Goal: Transaction & Acquisition: Purchase product/service

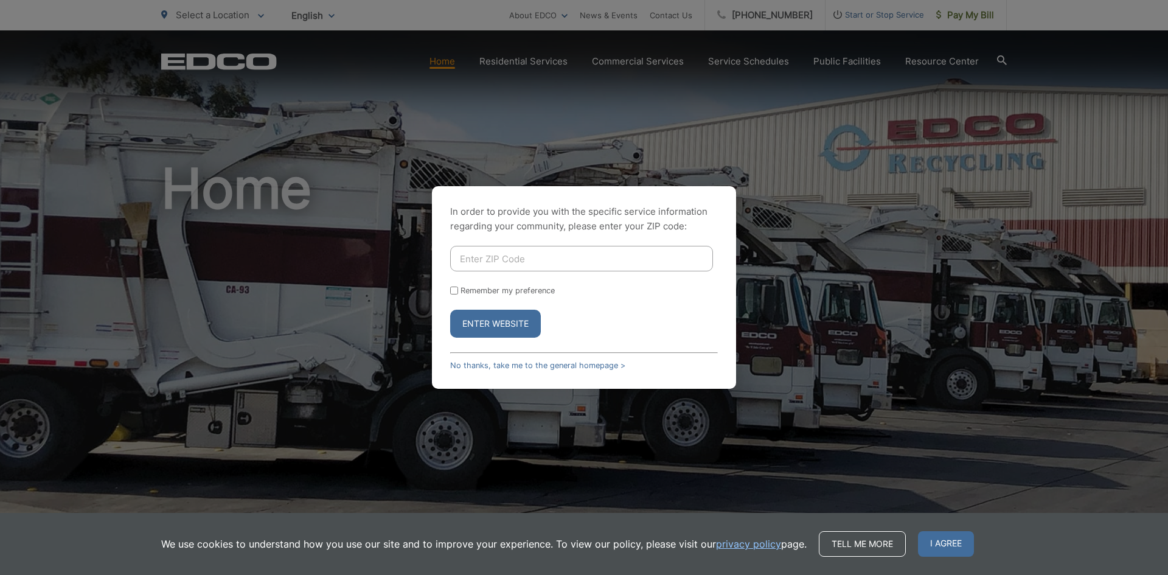
click at [497, 326] on button "Enter Website" at bounding box center [495, 324] width 91 height 28
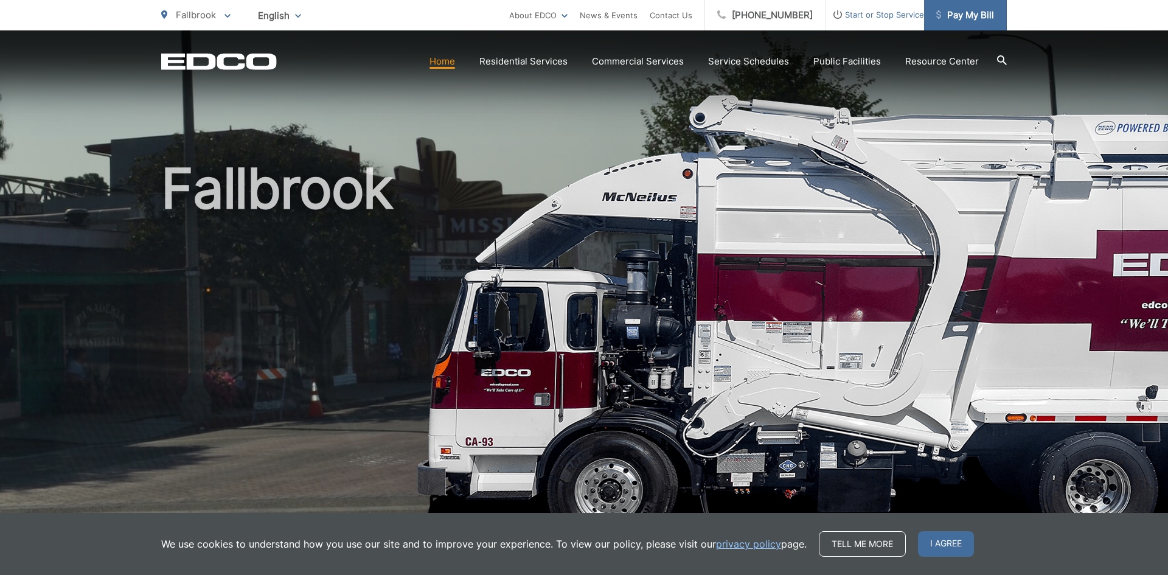
click at [971, 9] on span "Pay My Bill" at bounding box center [966, 15] width 58 height 15
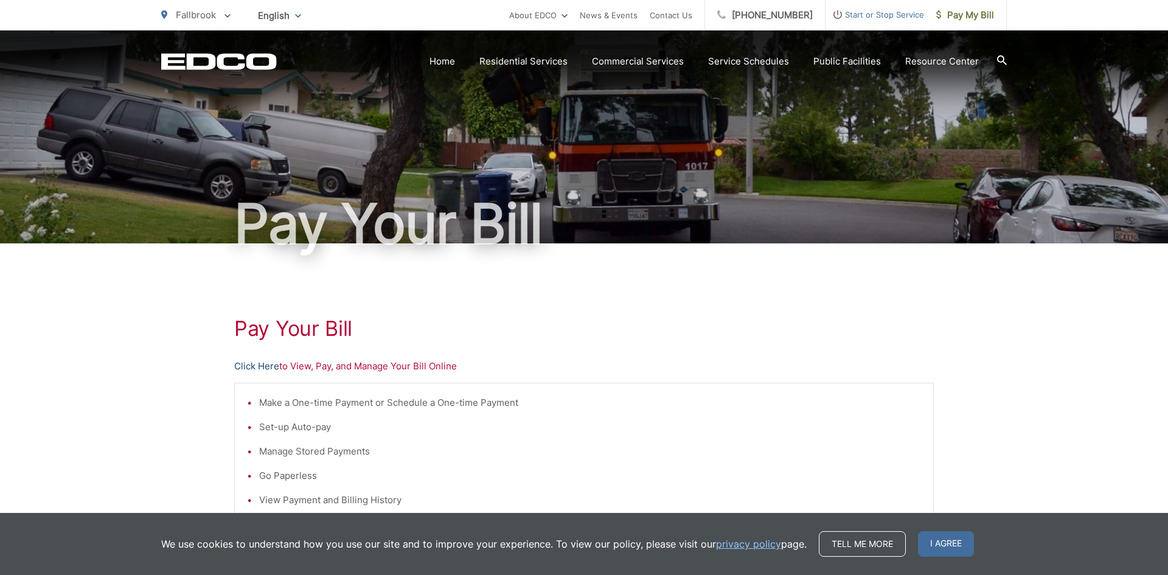
click at [256, 368] on link "Click Here" at bounding box center [256, 366] width 45 height 15
